Goal: Check status

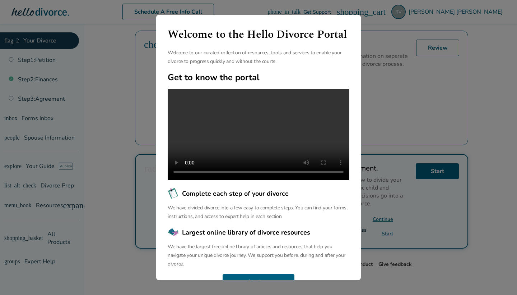
scroll to position [228, 0]
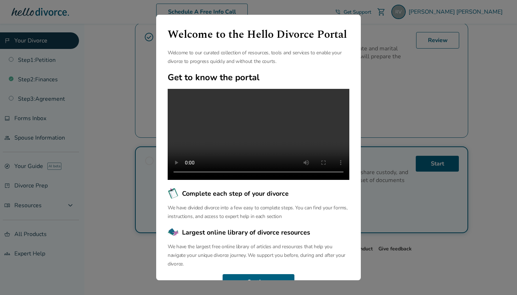
click at [293, 22] on div "Welcome to the Hello Divorce Portal Welcome to our curated collection of resour…" at bounding box center [258, 147] width 205 height 265
click at [232, 215] on p "We have divided divorce into a few easy to complete steps. You can find your fo…" at bounding box center [259, 211] width 182 height 17
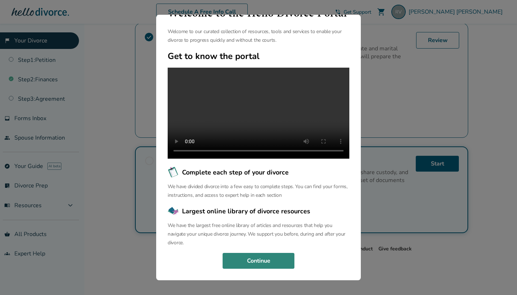
scroll to position [33, 0]
click at [245, 258] on button "Continue" at bounding box center [259, 261] width 72 height 16
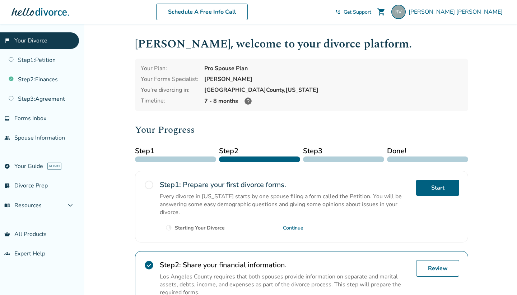
scroll to position [0, 0]
click at [200, 87] on div "Your Plan: Pro Spouse Plan Your Forms Specialist: [PERSON_NAME] You're divorcin…" at bounding box center [301, 85] width 333 height 52
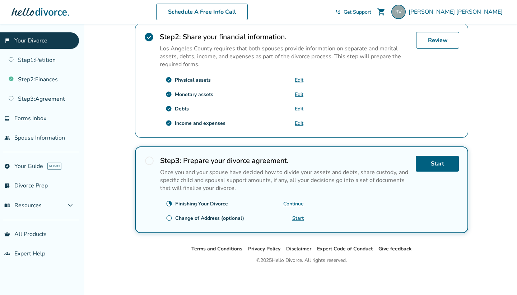
scroll to position [228, 0]
click at [37, 233] on link "shopping_basket All Products" at bounding box center [39, 234] width 79 height 17
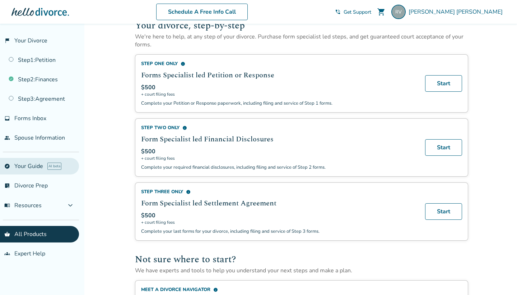
scroll to position [272, 0]
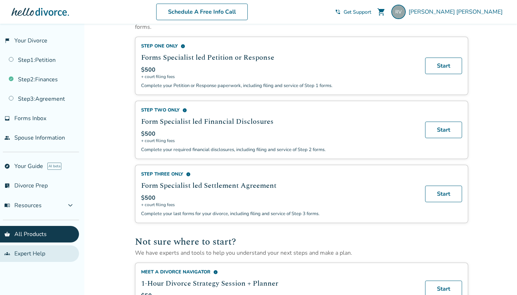
click at [37, 256] on link "groups Expert Help" at bounding box center [39, 253] width 79 height 17
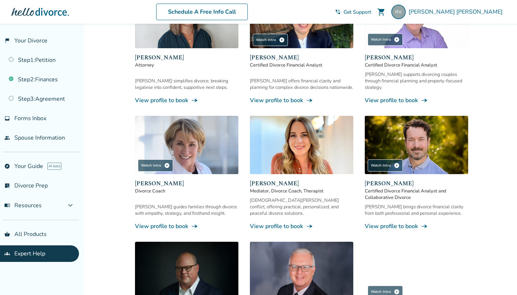
scroll to position [261, 0]
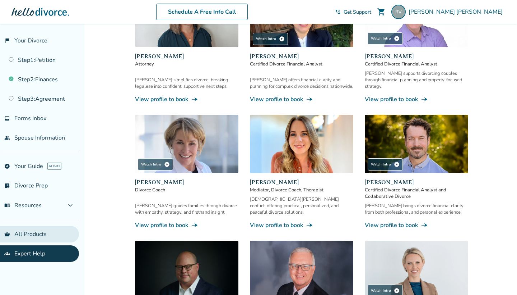
click at [28, 232] on link "shopping_basket All Products" at bounding box center [39, 234] width 79 height 17
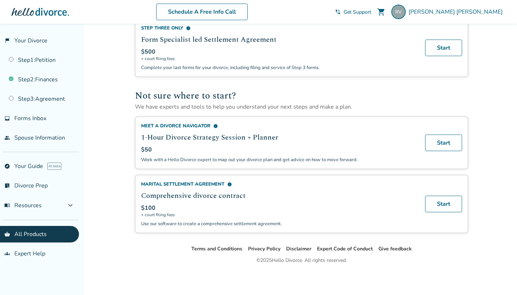
scroll to position [424, 0]
click at [49, 172] on link "explore Your Guide AI beta" at bounding box center [39, 166] width 79 height 17
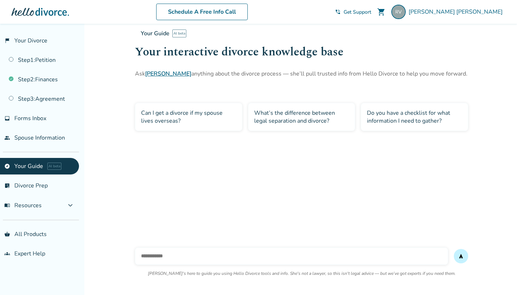
scroll to position [24, 0]
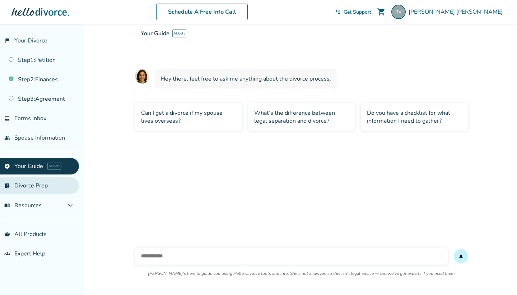
click at [23, 185] on link "list_alt_check Divorce Prep" at bounding box center [39, 185] width 79 height 17
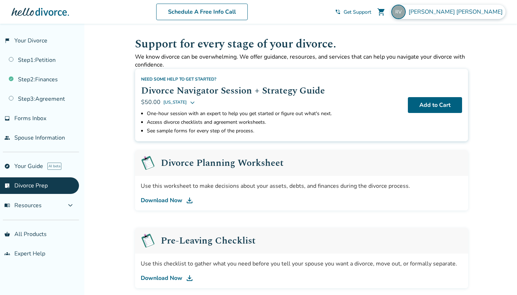
click at [406, 14] on img at bounding box center [399, 12] width 14 height 14
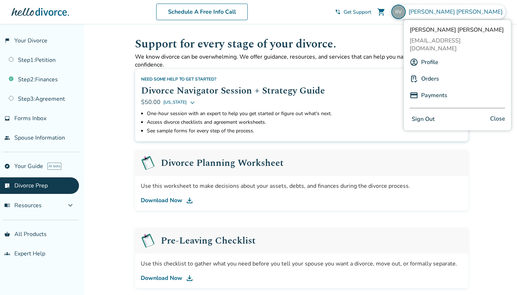
click at [433, 72] on link "Orders" at bounding box center [430, 79] width 18 height 14
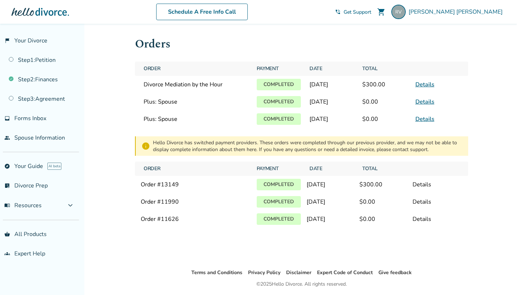
click at [422, 85] on link "Details" at bounding box center [425, 84] width 19 height 8
